Goal: Information Seeking & Learning: Learn about a topic

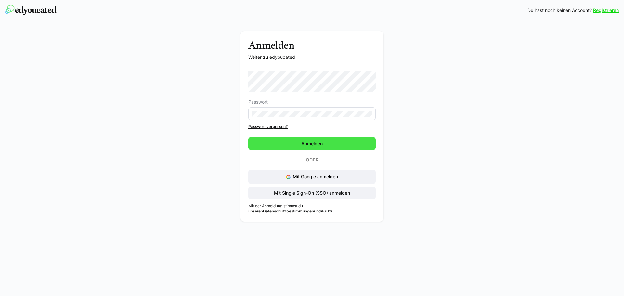
click at [282, 145] on span "Anmelden" at bounding box center [311, 143] width 127 height 13
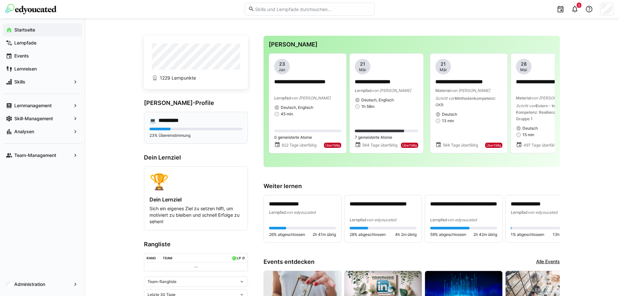
click at [185, 118] on h4 "**********" at bounding box center [174, 120] width 30 height 7
